Goal: Information Seeking & Learning: Learn about a topic

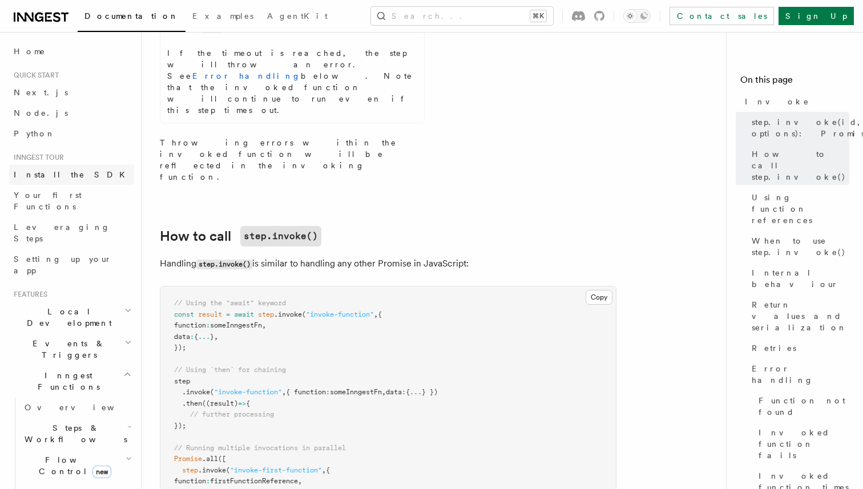
click at [49, 174] on span "Install the SDK" at bounding box center [73, 174] width 118 height 9
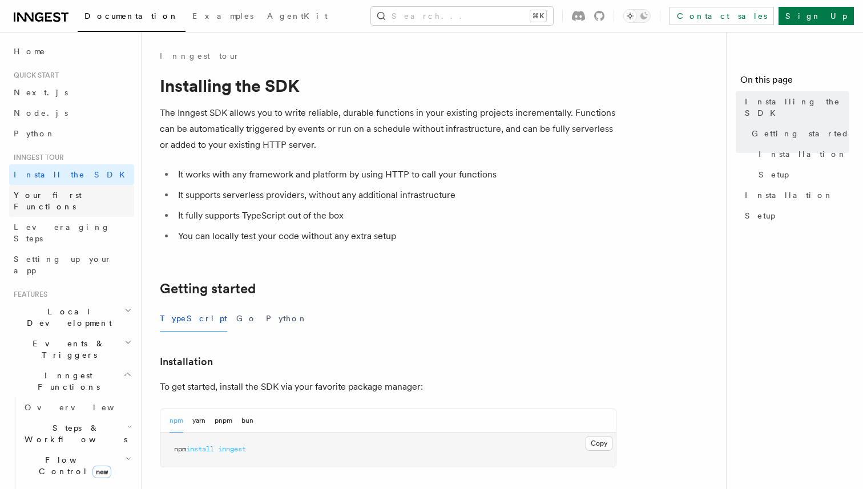
click at [50, 196] on span "Your first Functions" at bounding box center [48, 201] width 68 height 21
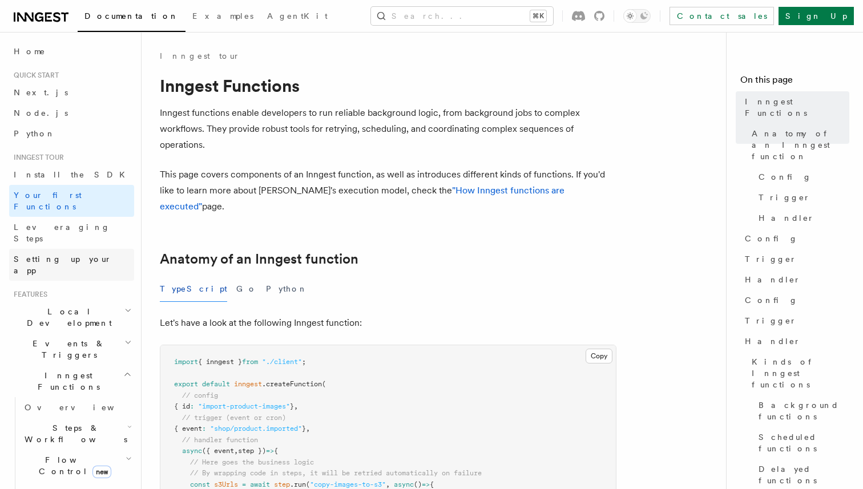
click at [50, 255] on span "Setting up your app" at bounding box center [63, 265] width 98 height 21
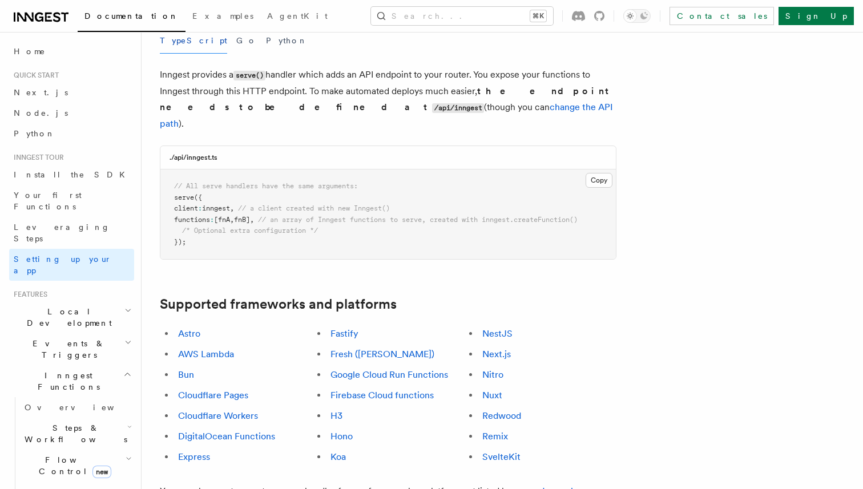
scroll to position [461, 0]
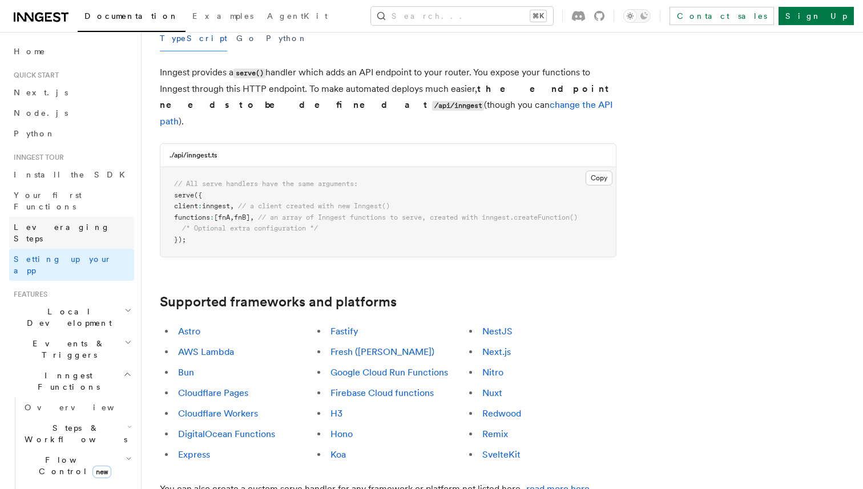
click at [69, 223] on span "Leveraging Steps" at bounding box center [62, 233] width 97 height 21
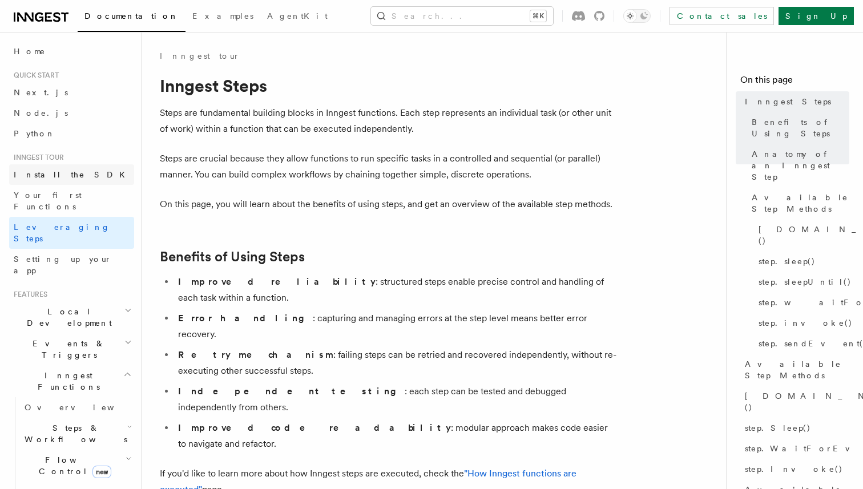
click at [64, 172] on span "Install the SDK" at bounding box center [73, 174] width 118 height 9
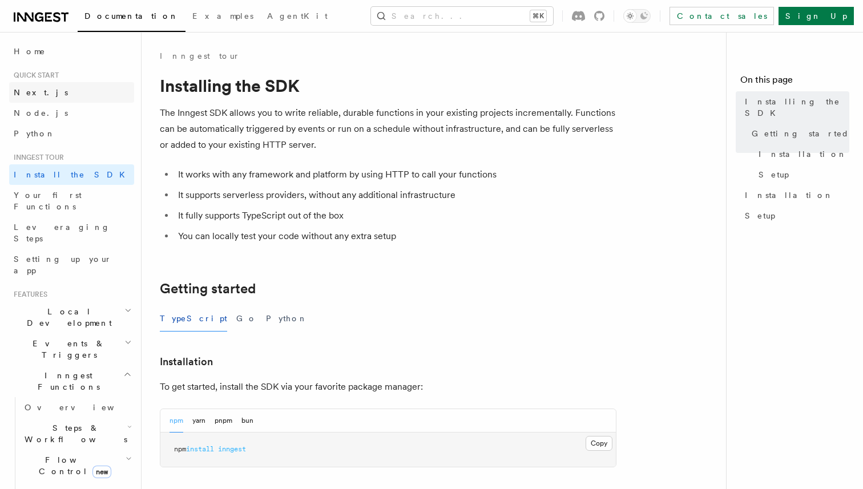
click at [57, 97] on link "Next.js" at bounding box center [71, 92] width 125 height 21
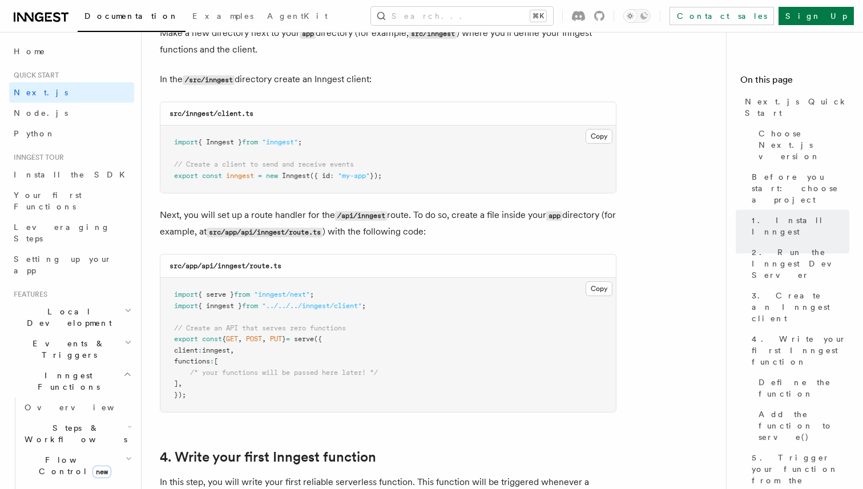
scroll to position [1444, 0]
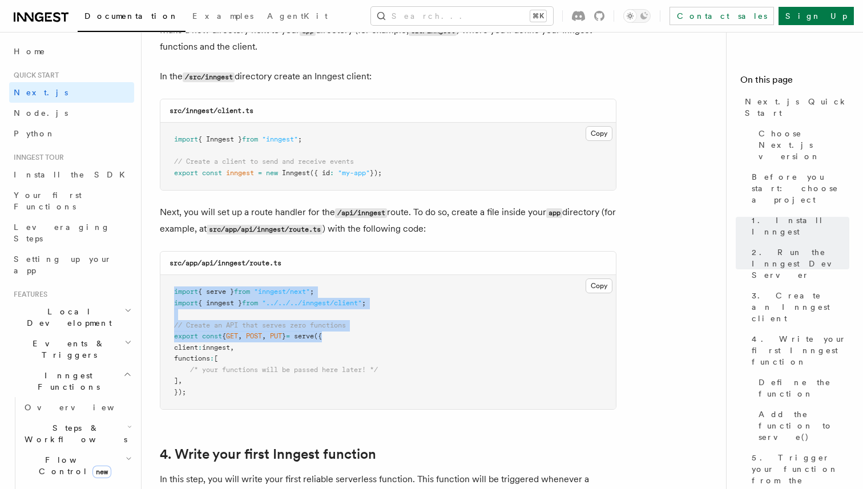
drag, startPoint x: 349, startPoint y: 339, endPoint x: 170, endPoint y: 290, distance: 186.1
click at [170, 290] on pre "import { serve } from "inngest/next" ; import { inngest } from "../../../innges…" at bounding box center [388, 342] width 456 height 134
copy code "import { serve } from "inngest/next" ; import { inngest } from "../../../innges…"
click at [74, 338] on span "Events & Triggers" at bounding box center [66, 349] width 115 height 23
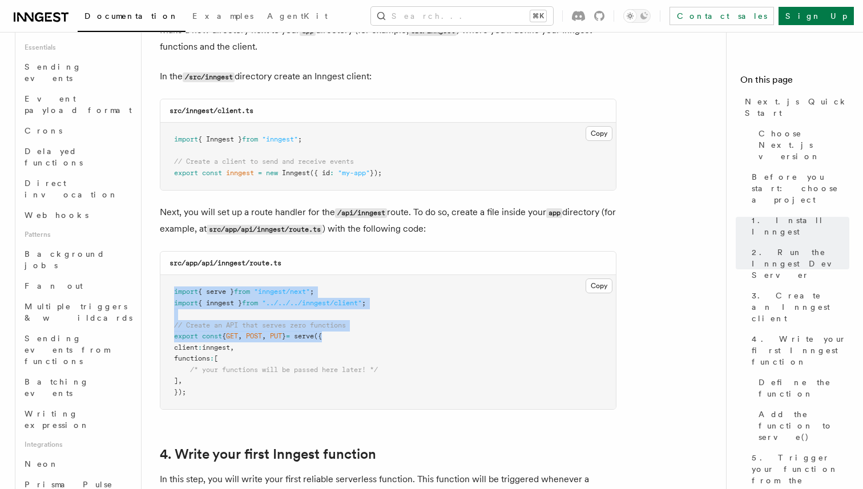
scroll to position [351, 0]
click at [87, 331] on span "Sending events from functions" at bounding box center [67, 347] width 85 height 32
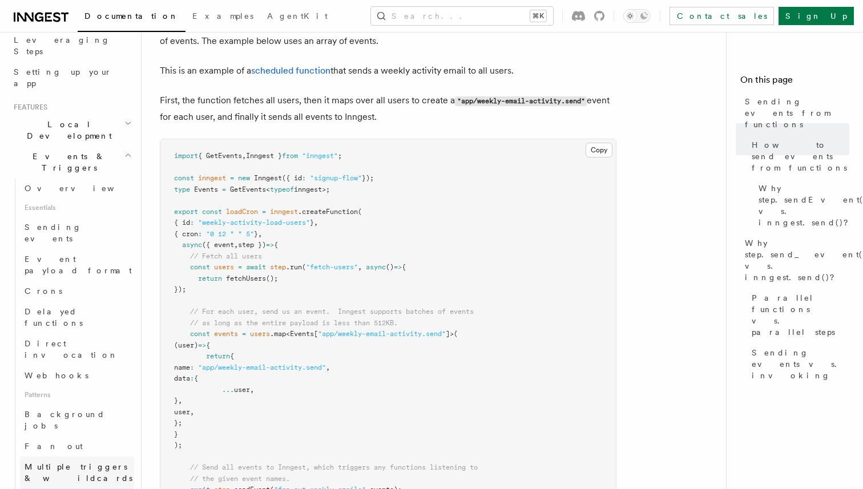
scroll to position [180, 0]
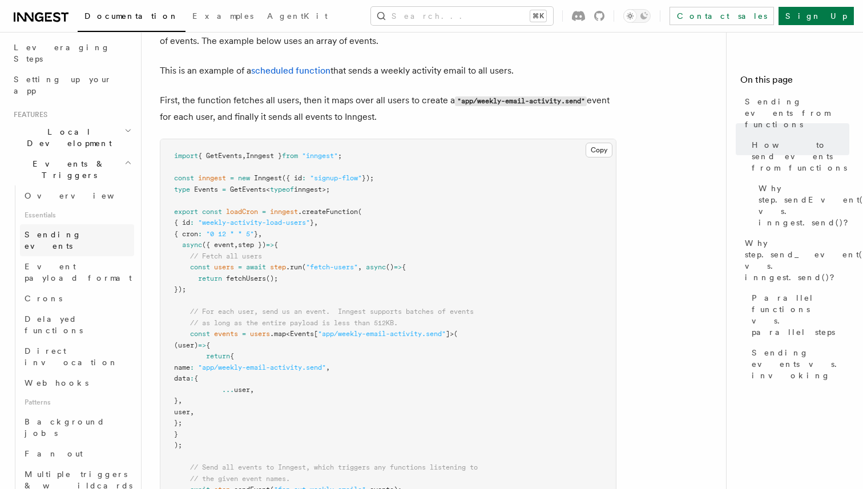
click at [80, 224] on link "Sending events" at bounding box center [77, 240] width 114 height 32
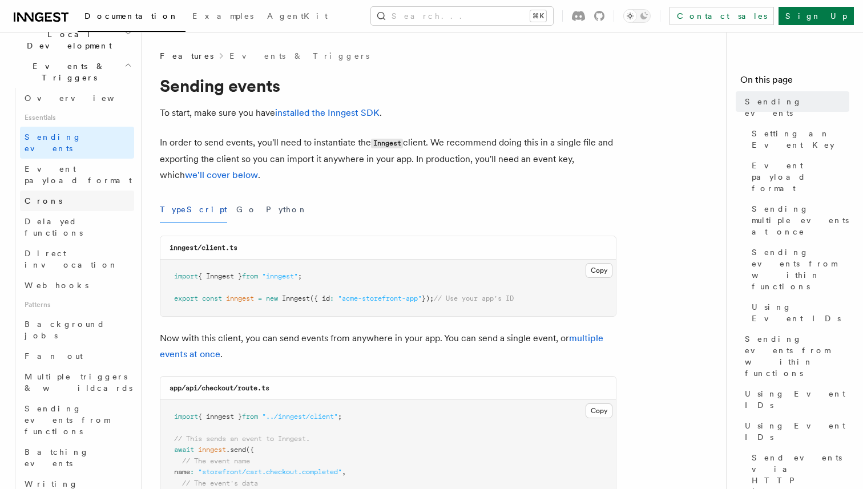
scroll to position [284, 0]
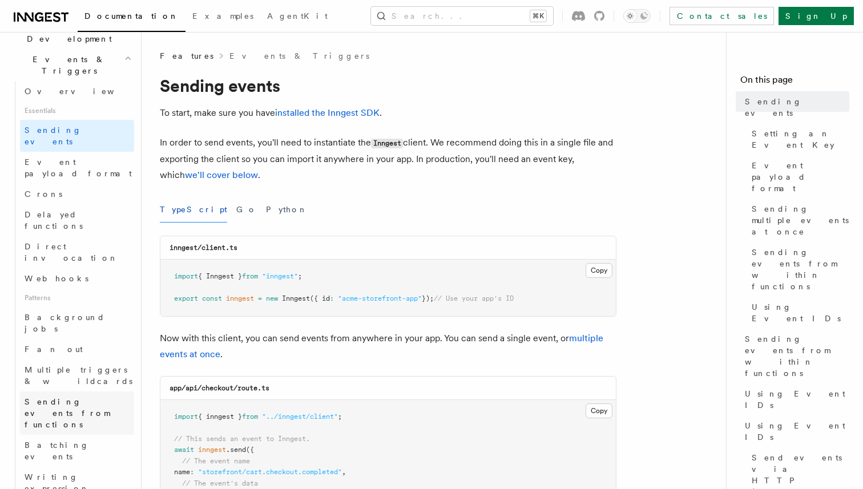
click at [89, 397] on span "Sending events from functions" at bounding box center [67, 413] width 85 height 32
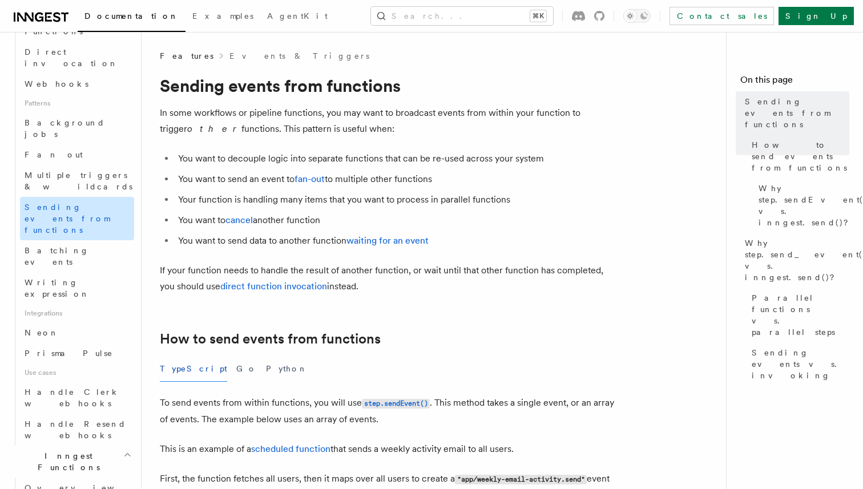
scroll to position [498, 0]
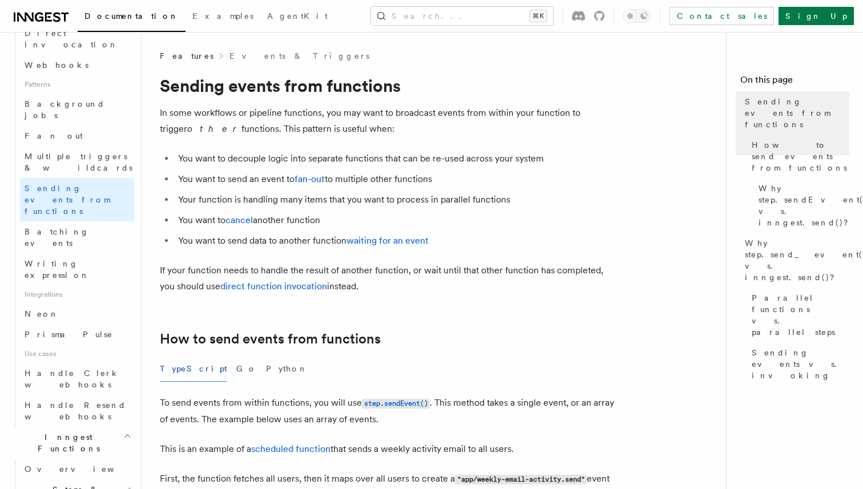
click at [59, 484] on span "Steps & Workflows" at bounding box center [73, 495] width 107 height 23
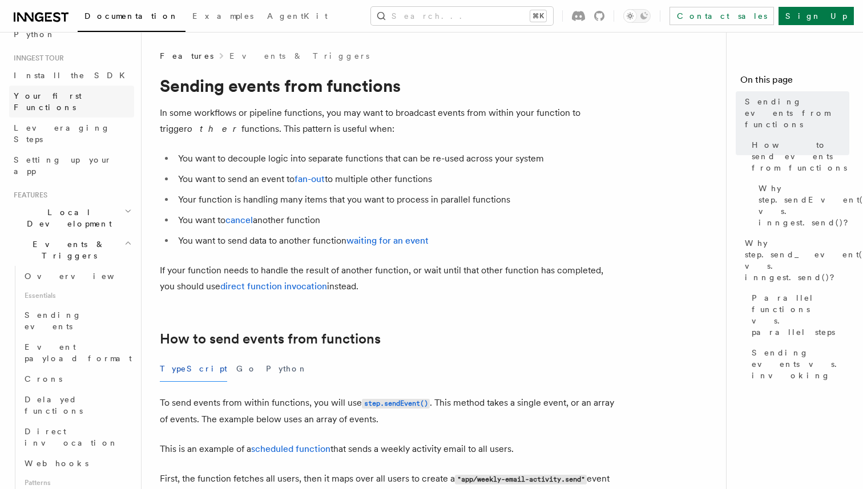
scroll to position [0, 0]
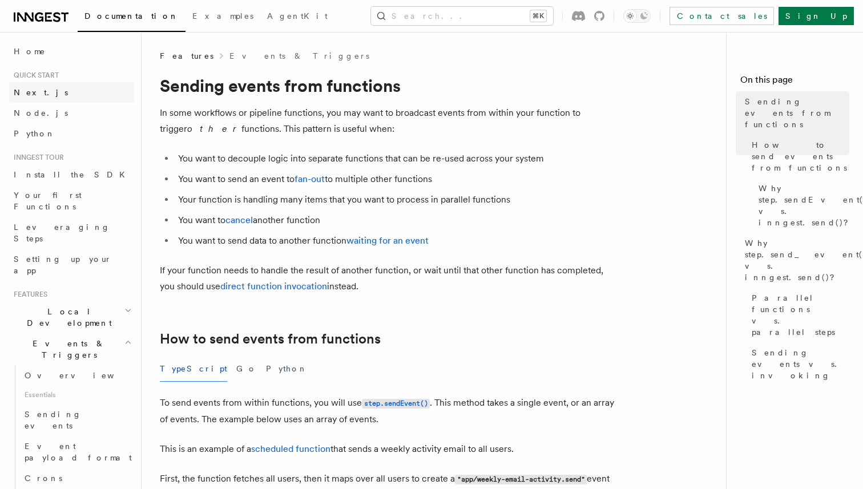
click at [53, 93] on link "Next.js" at bounding box center [71, 92] width 125 height 21
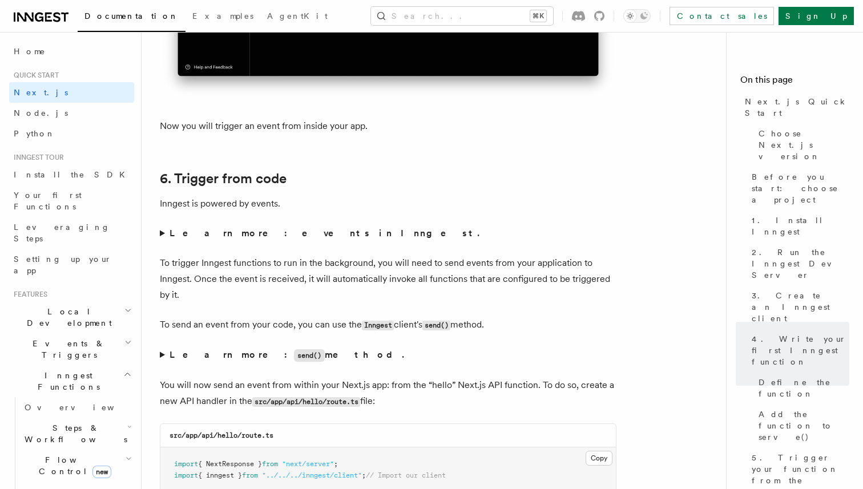
scroll to position [5675, 0]
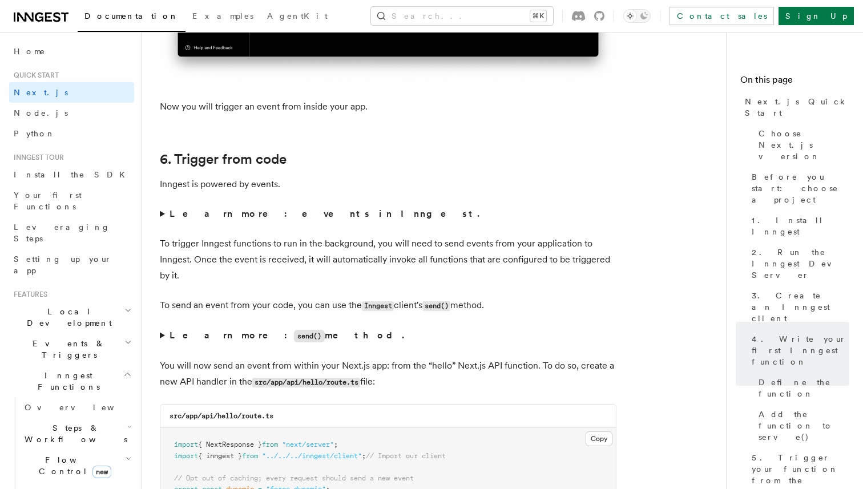
click at [251, 219] on strong "Learn more: events in Inngest." at bounding box center [326, 213] width 312 height 11
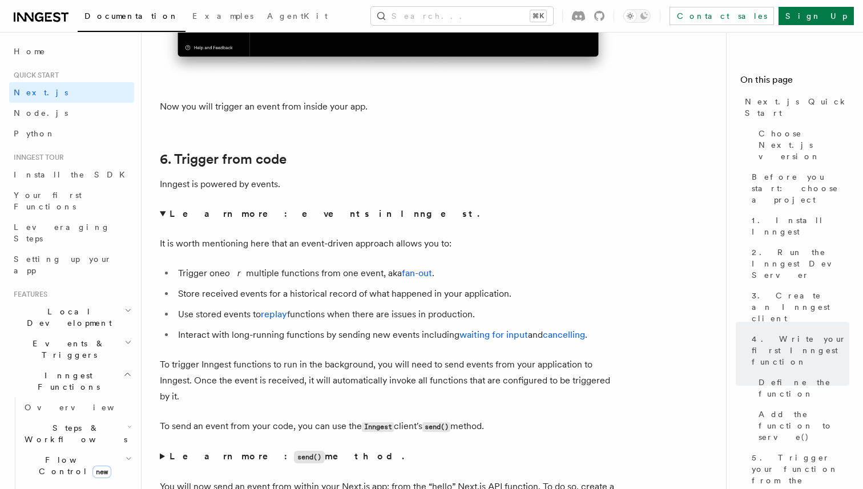
click at [216, 215] on strong "Learn more: events in Inngest." at bounding box center [326, 213] width 312 height 11
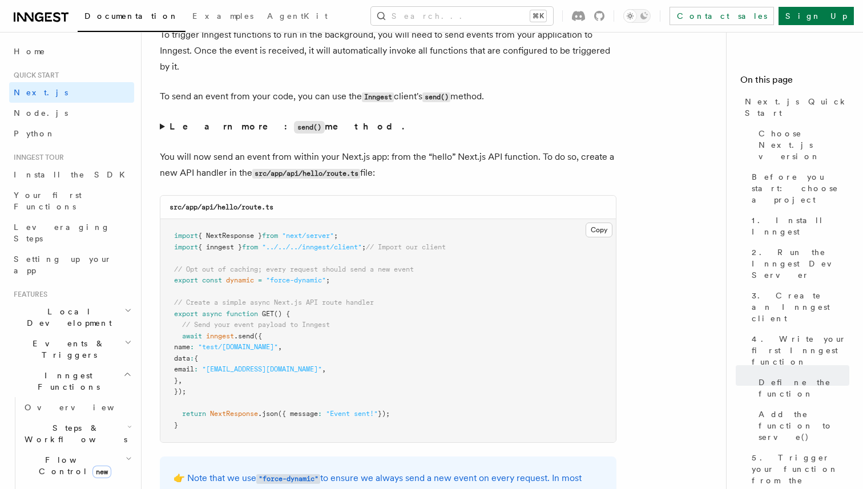
scroll to position [5890, 0]
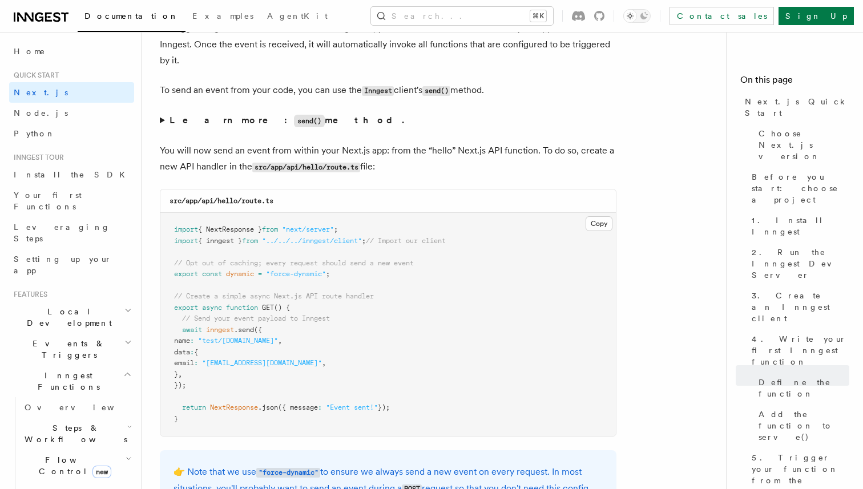
drag, startPoint x: 182, startPoint y: 337, endPoint x: 218, endPoint y: 393, distance: 65.7
click at [218, 393] on pre "import { NextResponse } from "next/server" ; import { inngest } from "../../../…" at bounding box center [388, 324] width 456 height 223
copy code "await inngest .send ({ name : "test/[DOMAIN_NAME]" , data : { email : "[EMAIL_A…"
